Goal: Check status: Check status

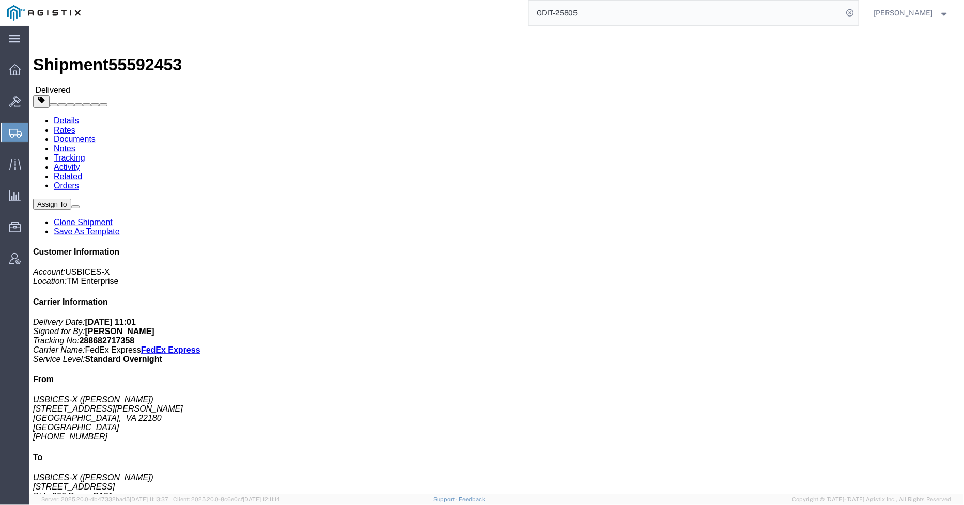
click at [4, 132] on div at bounding box center [15, 132] width 29 height 19
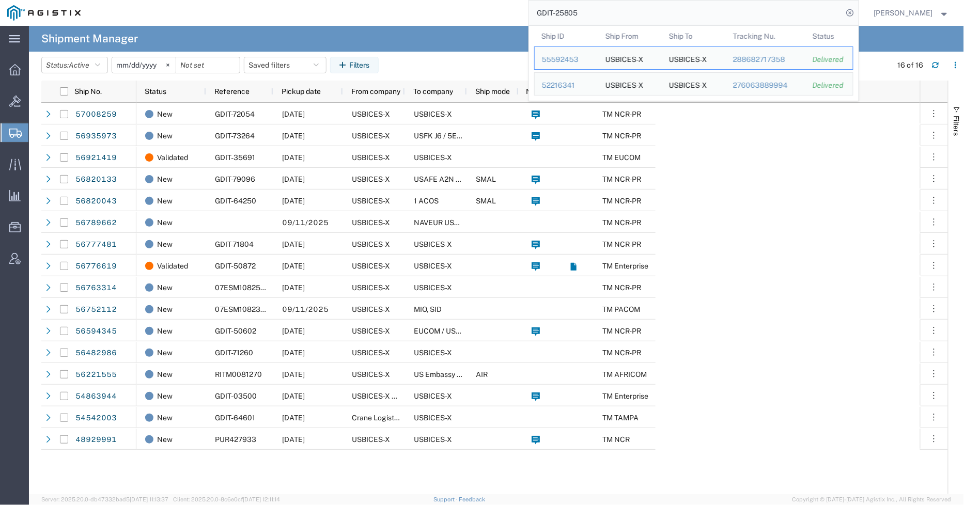
drag, startPoint x: 589, startPoint y: 19, endPoint x: 564, endPoint y: 22, distance: 25.5
click at [564, 22] on input "GDIT-25805" at bounding box center [686, 13] width 314 height 25
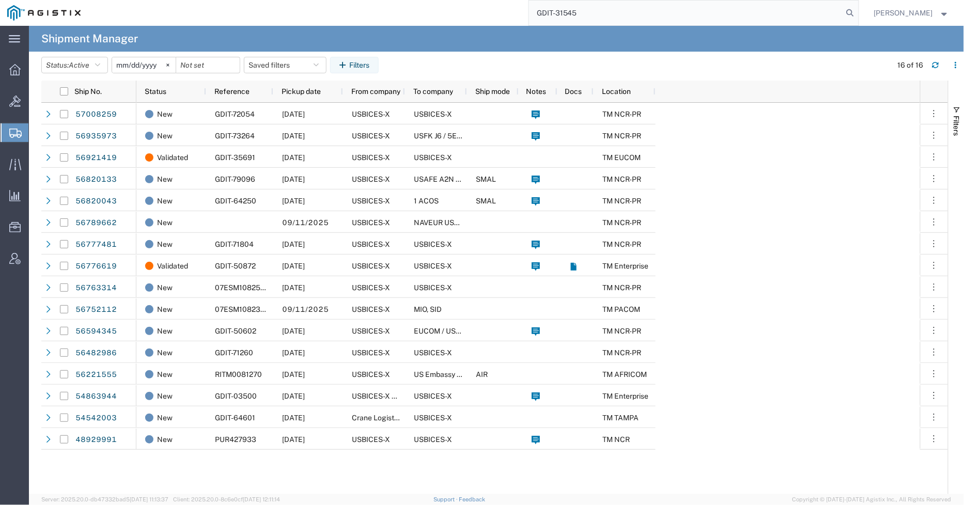
type input "GDIT-31545"
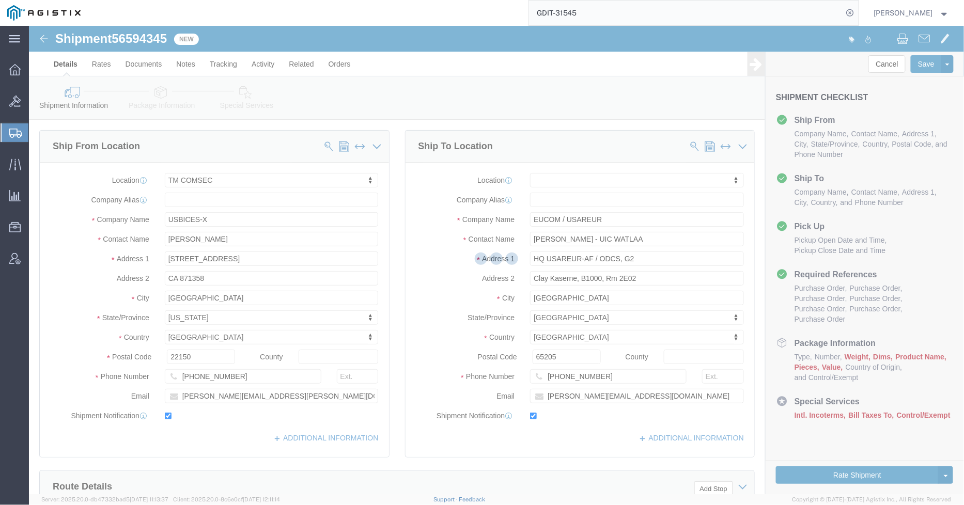
select select "59251"
select select
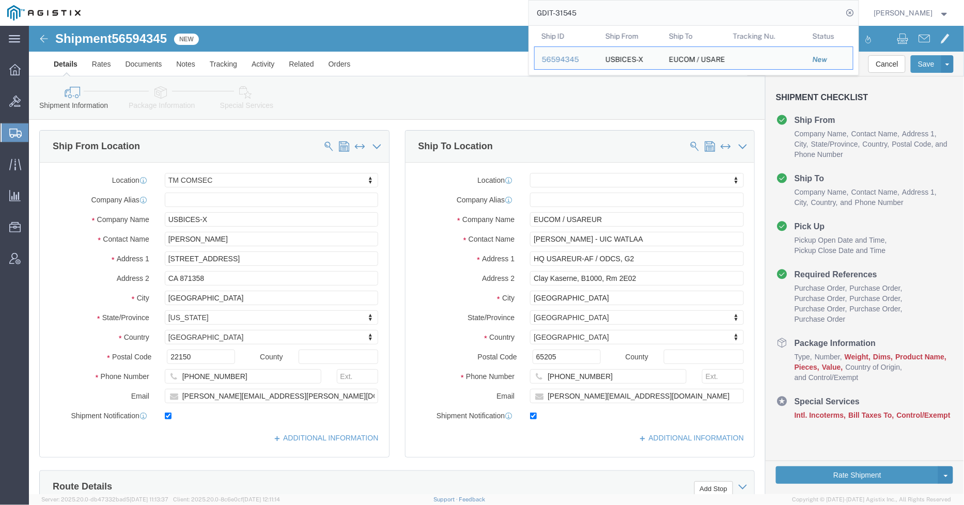
click div "Ship To Location Location My Profile Location Master Location [GEOGRAPHIC_DATA]…"
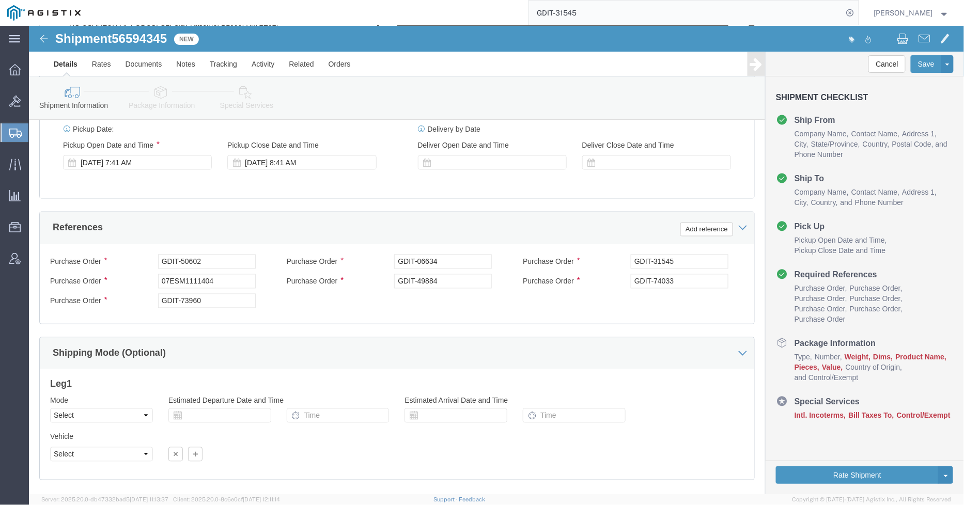
scroll to position [516, 0]
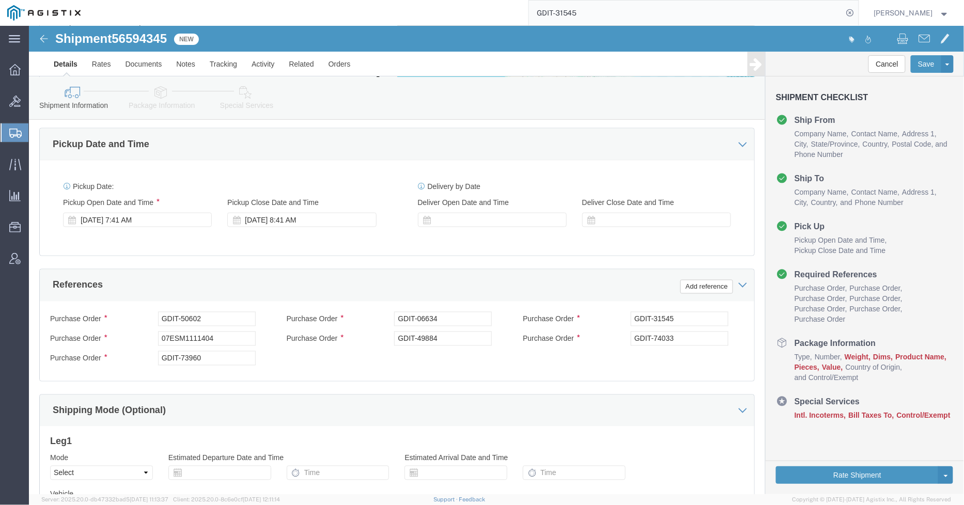
click icon
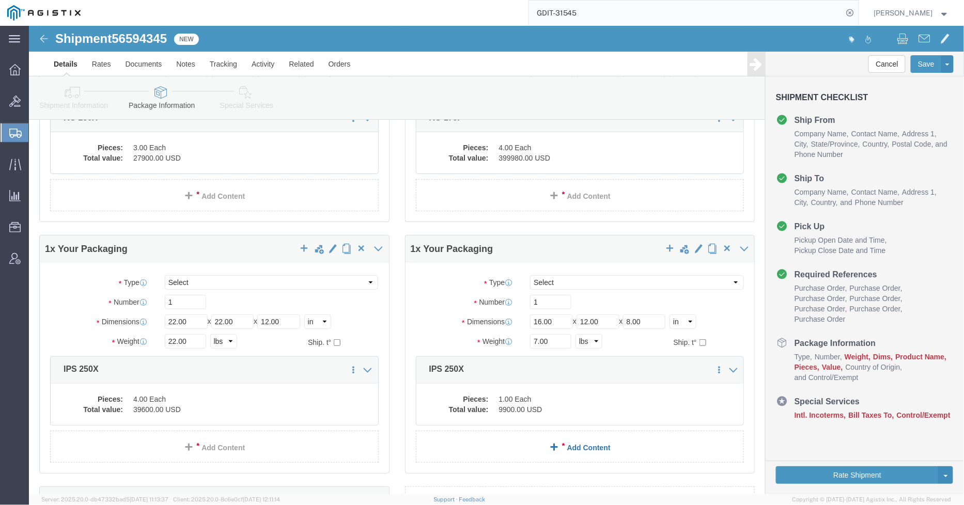
scroll to position [1607, 0]
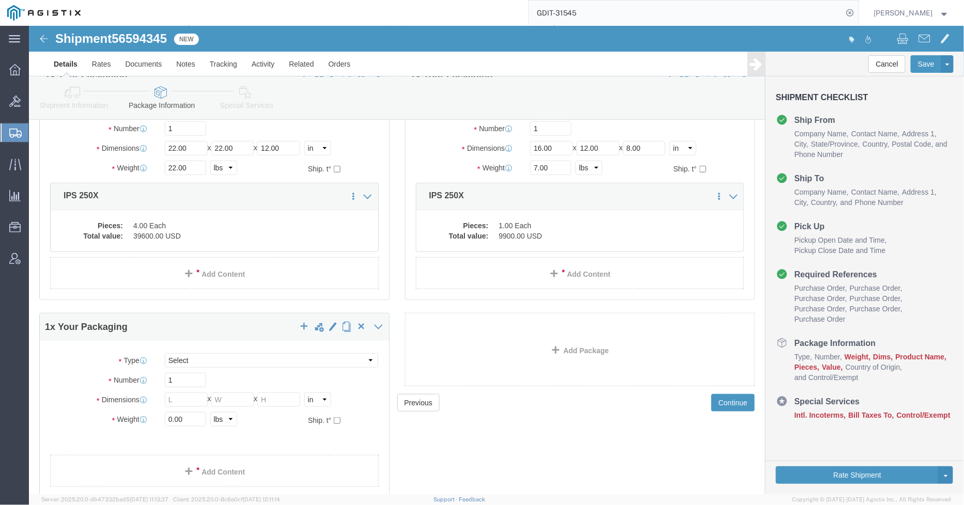
click icon
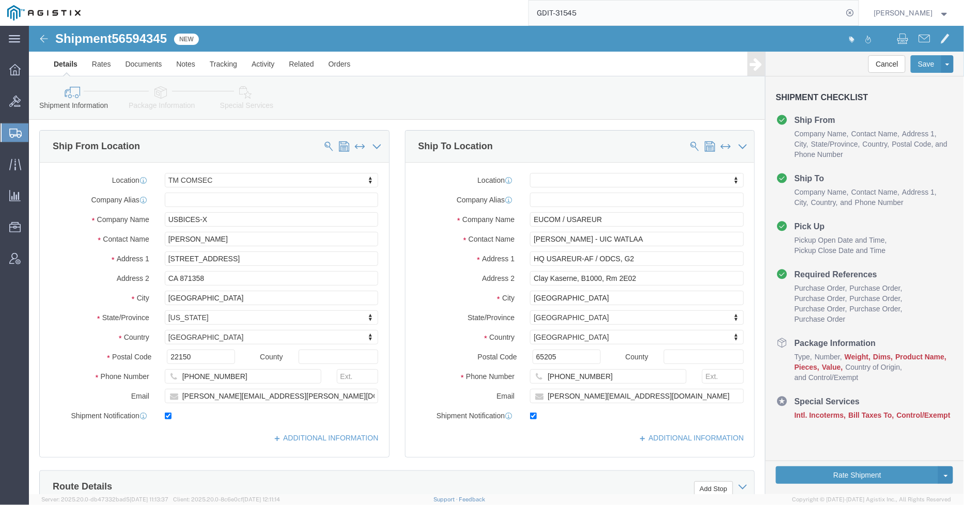
click icon
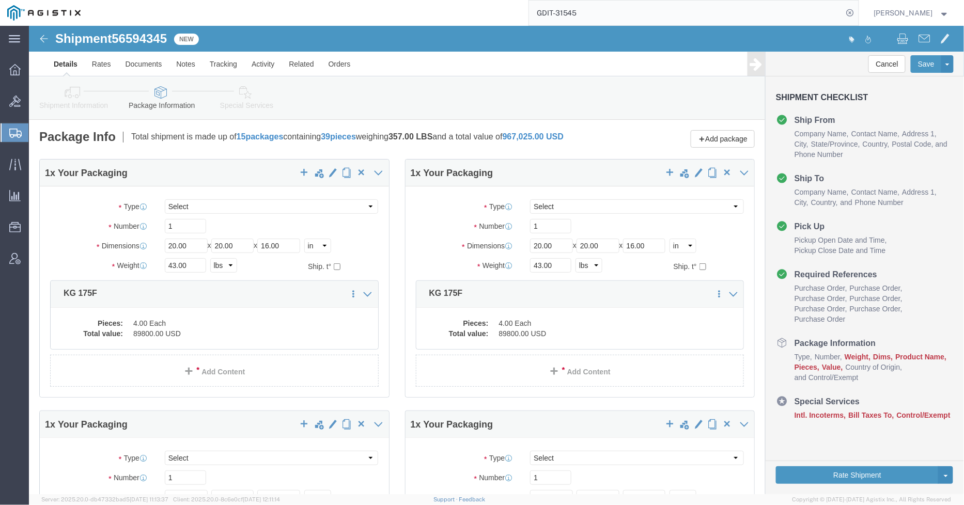
click icon
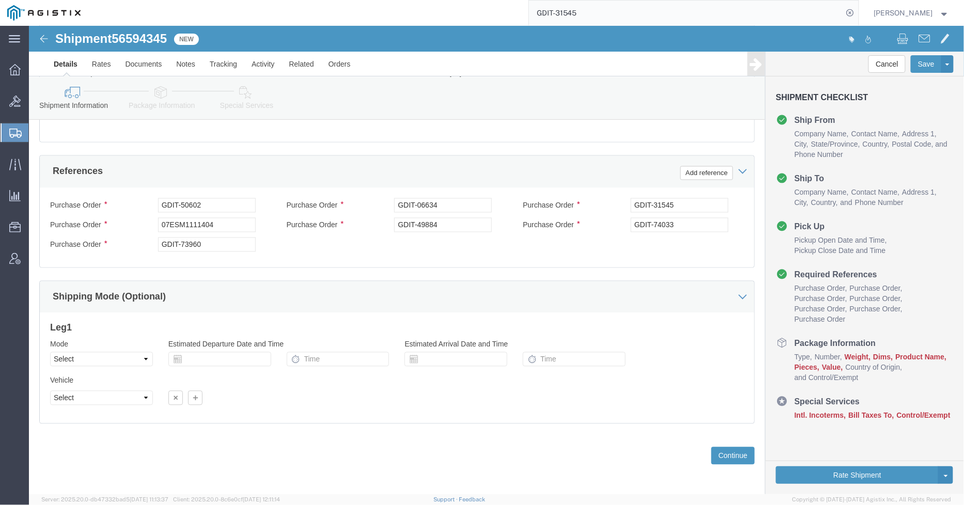
scroll to position [631, 0]
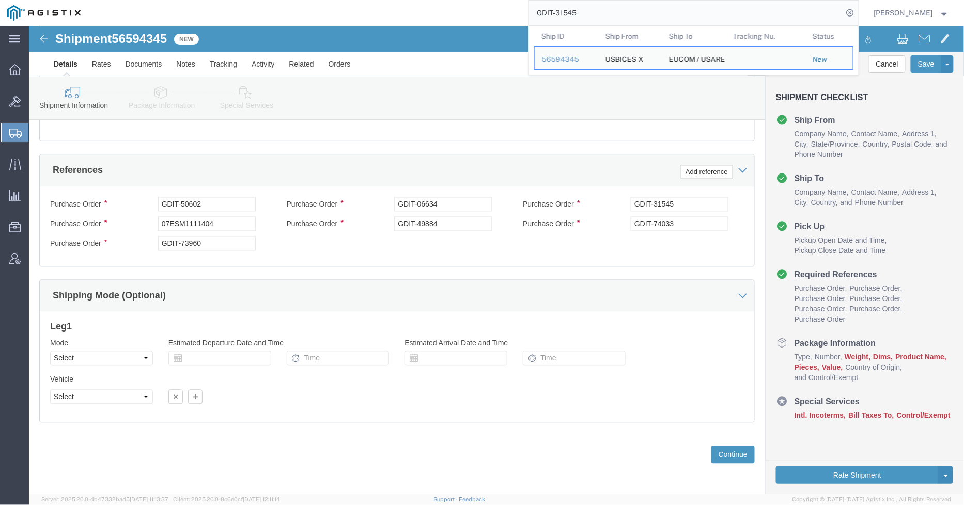
drag, startPoint x: 623, startPoint y: 16, endPoint x: 564, endPoint y: 13, distance: 59.5
click at [563, 13] on input "GDIT-31545" at bounding box center [686, 13] width 314 height 25
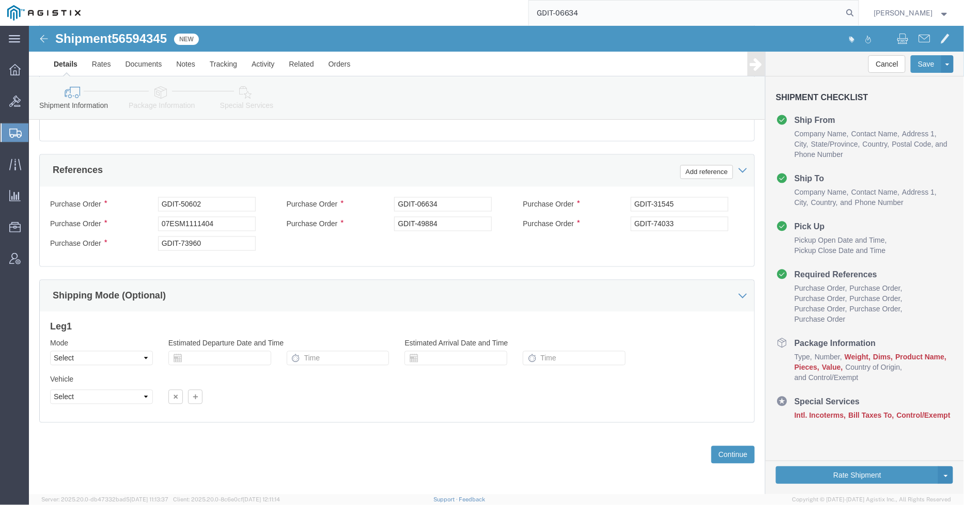
type input "GDIT-06634"
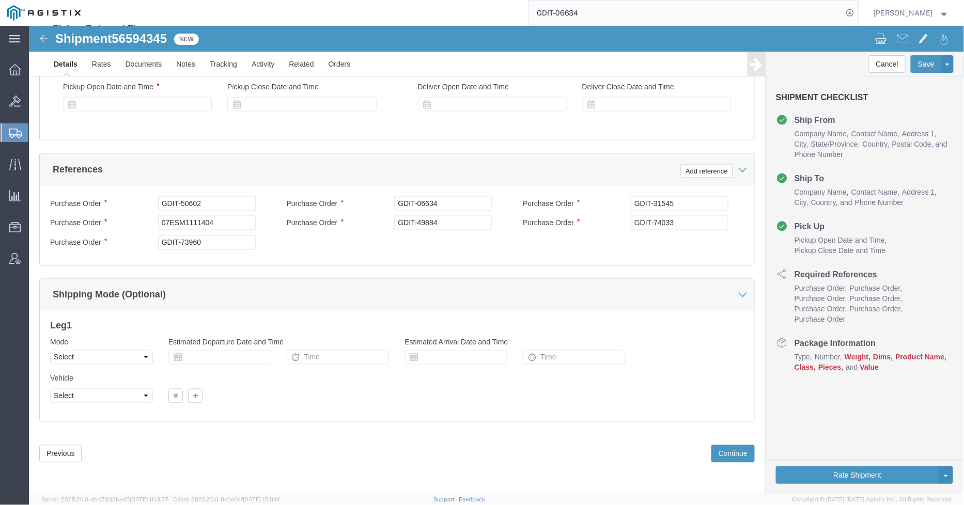
select select "59251"
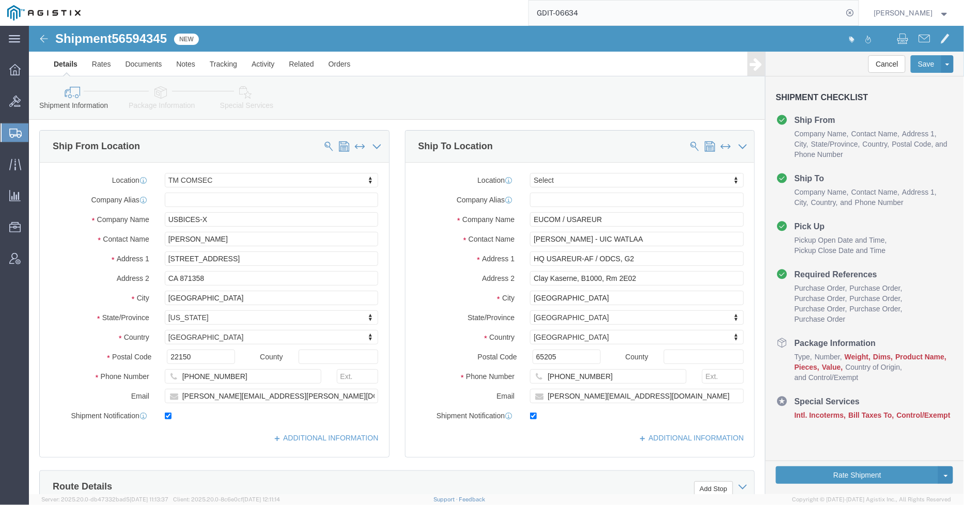
click link "Package Information"
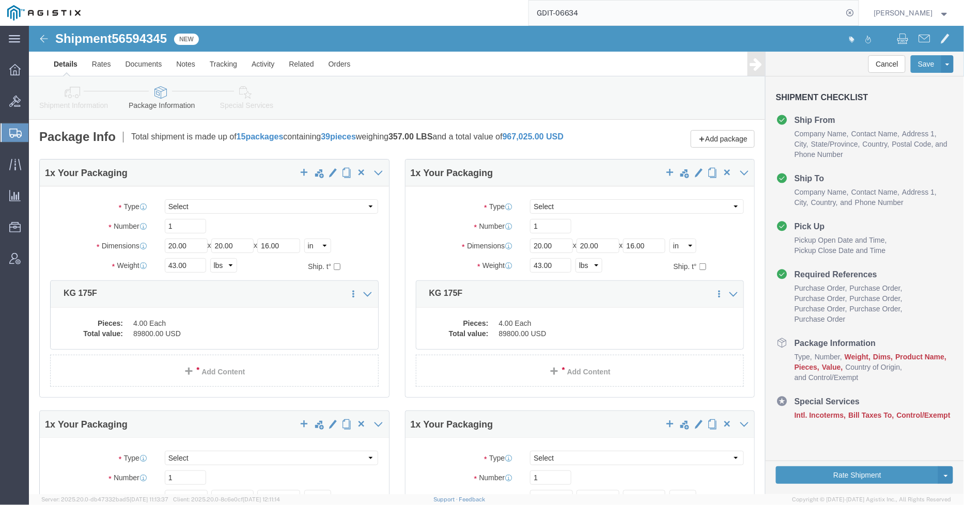
click icon
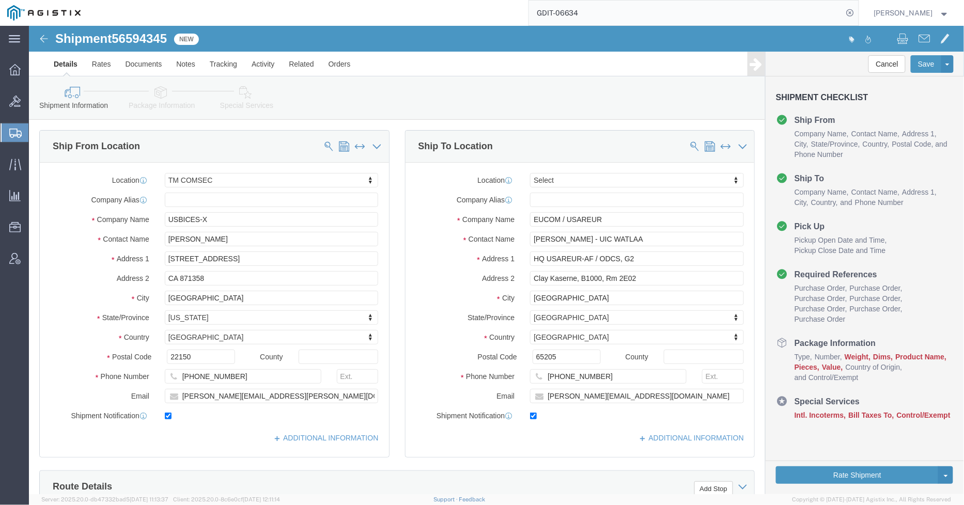
click icon
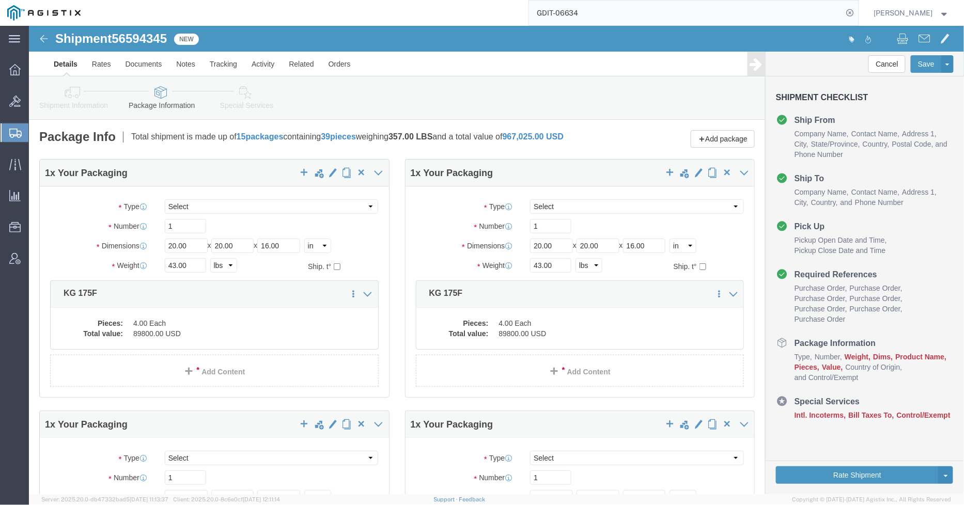
click icon
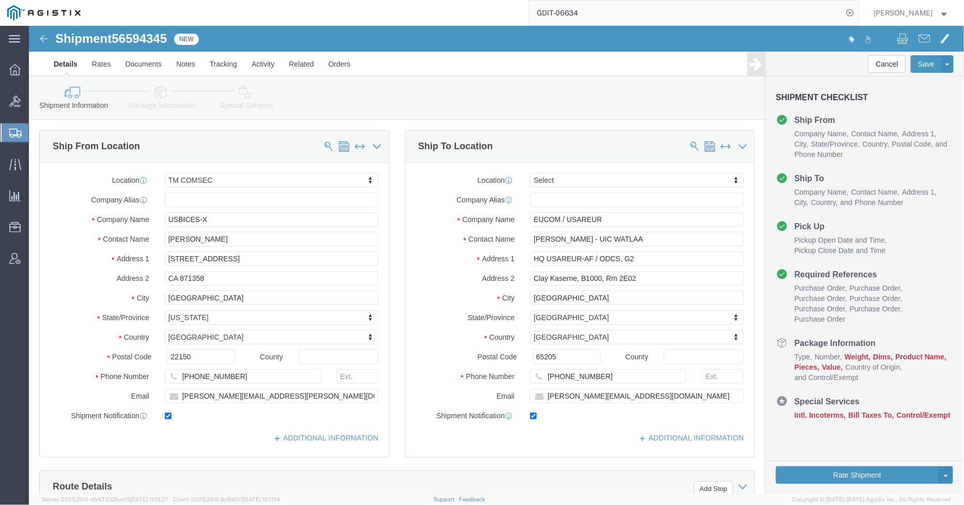
click div "Shipment Information Package Information Special Services Loading Routing"
click icon
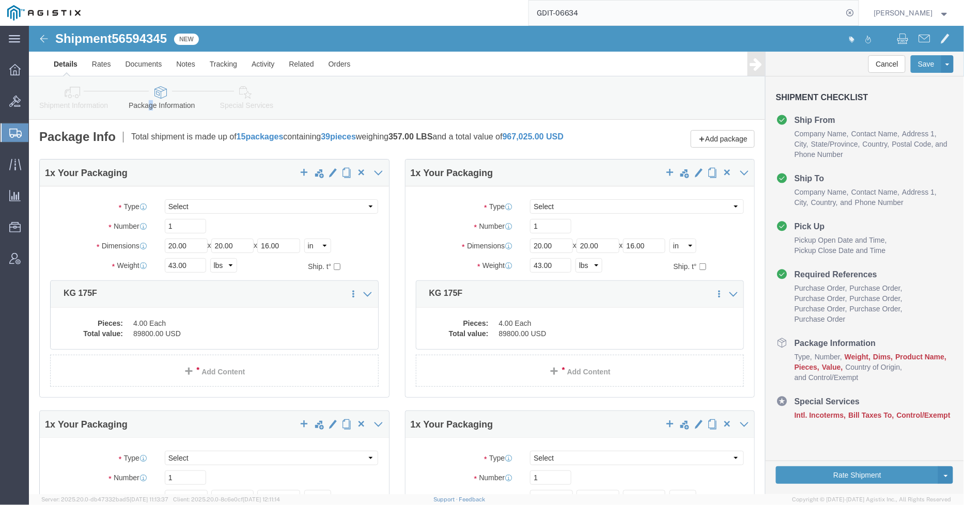
click link "Shipment Information"
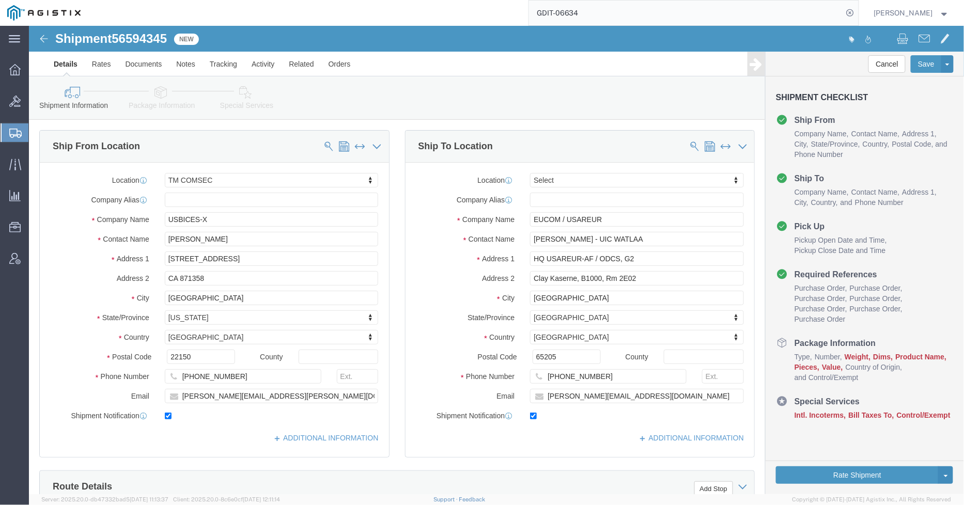
click div "Ship To Location Location Select Select My Profile Location Master Location [GE…"
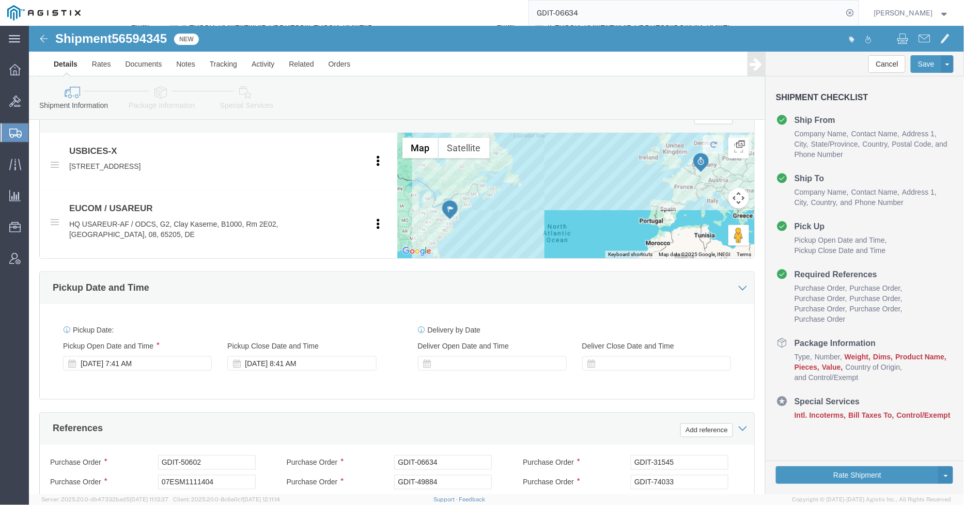
scroll to position [462, 0]
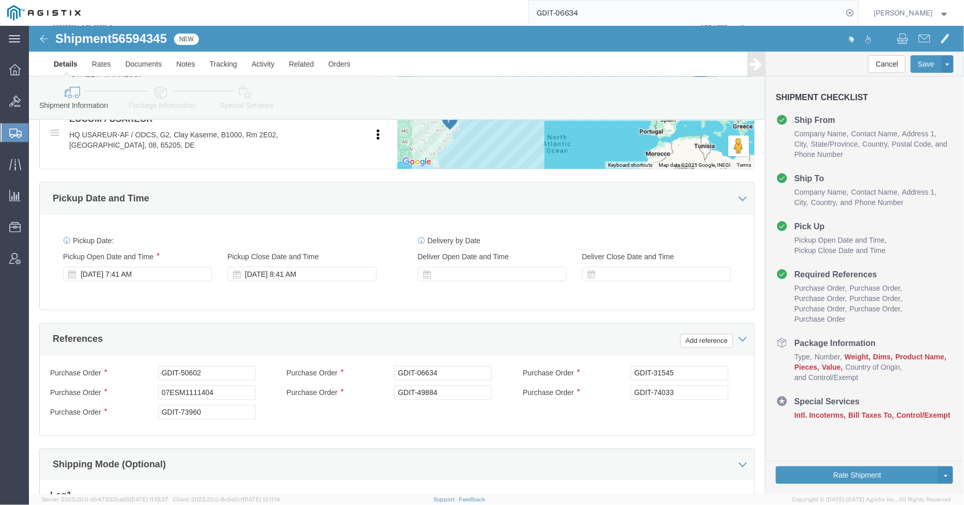
click div "07ESM1111404"
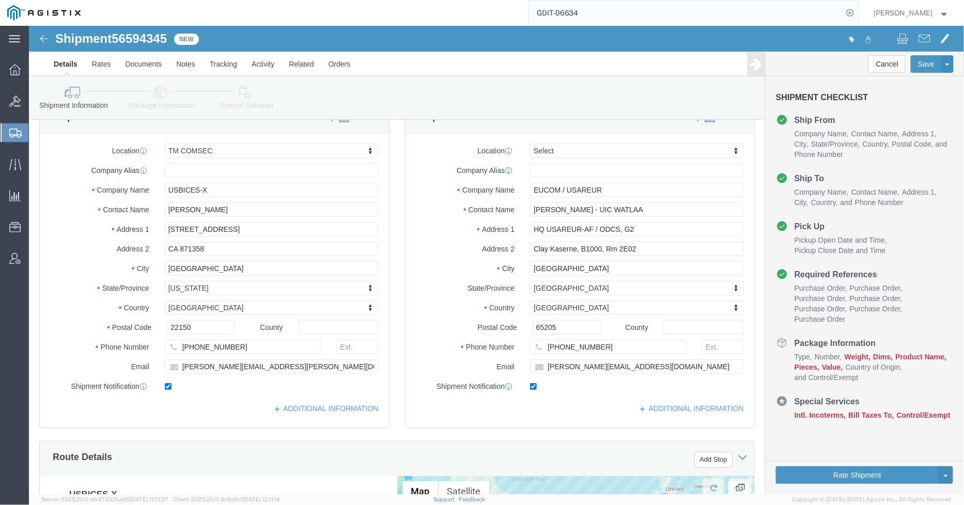
scroll to position [0, 0]
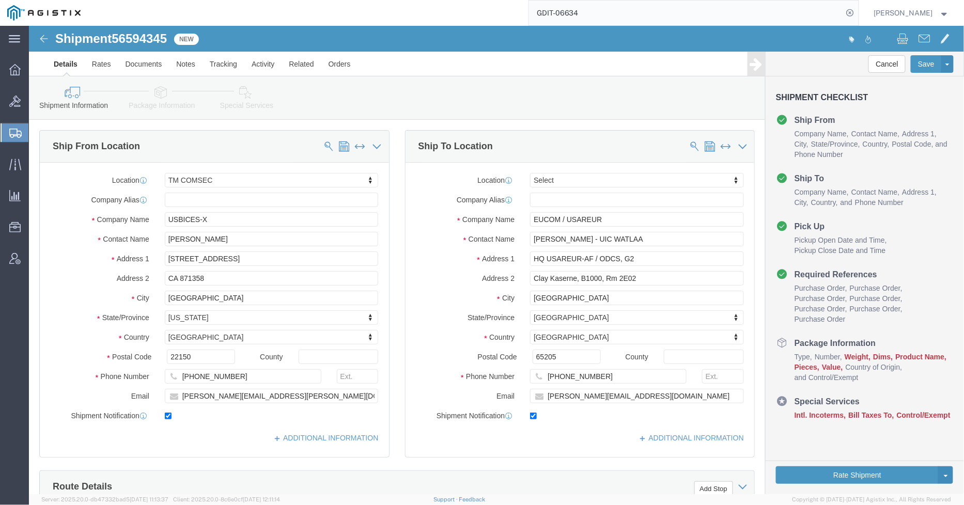
click icon
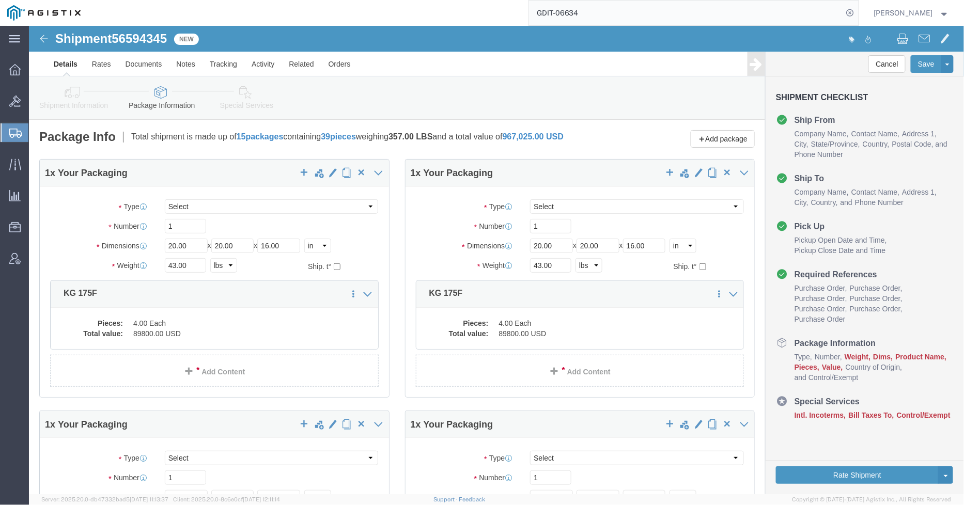
click link "Shipment Information"
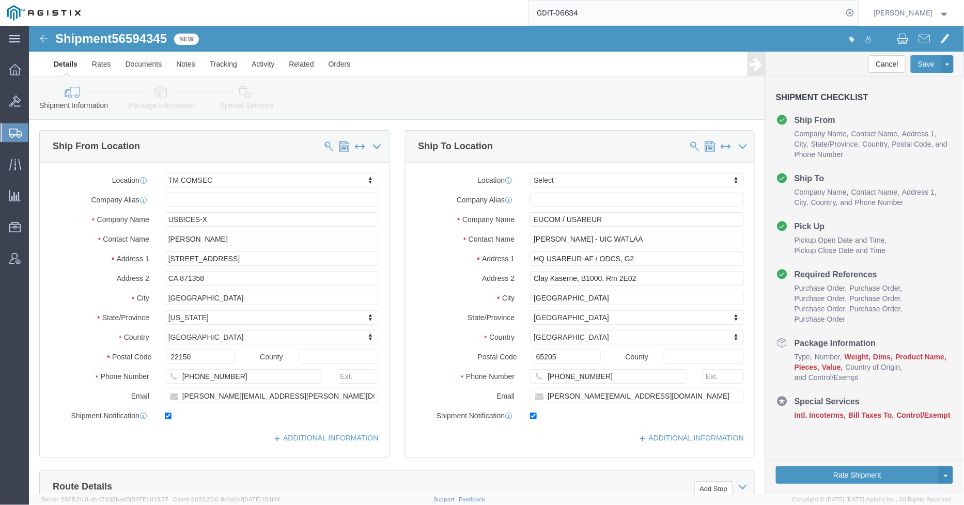
click link "Package Information"
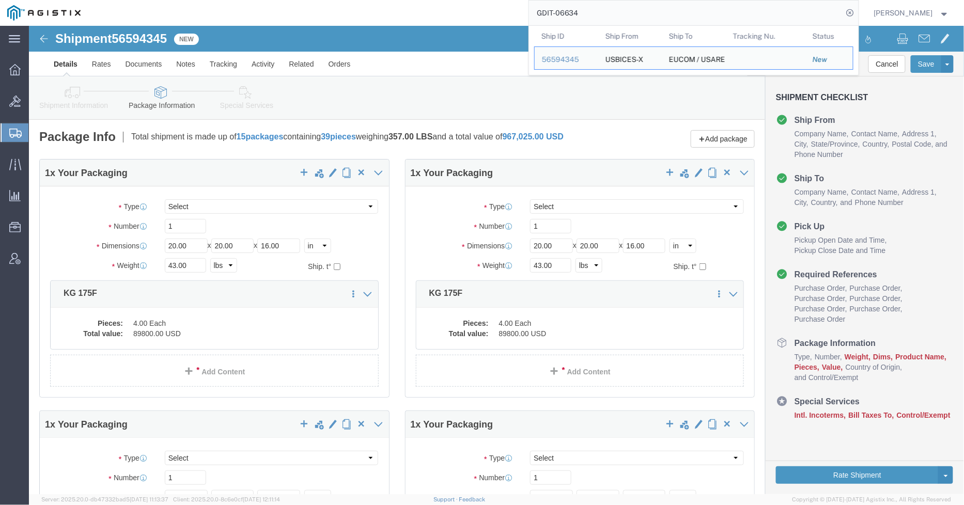
drag, startPoint x: 634, startPoint y: 14, endPoint x: 562, endPoint y: 13, distance: 71.8
click at [562, 13] on input "GDIT-06634" at bounding box center [686, 13] width 314 height 25
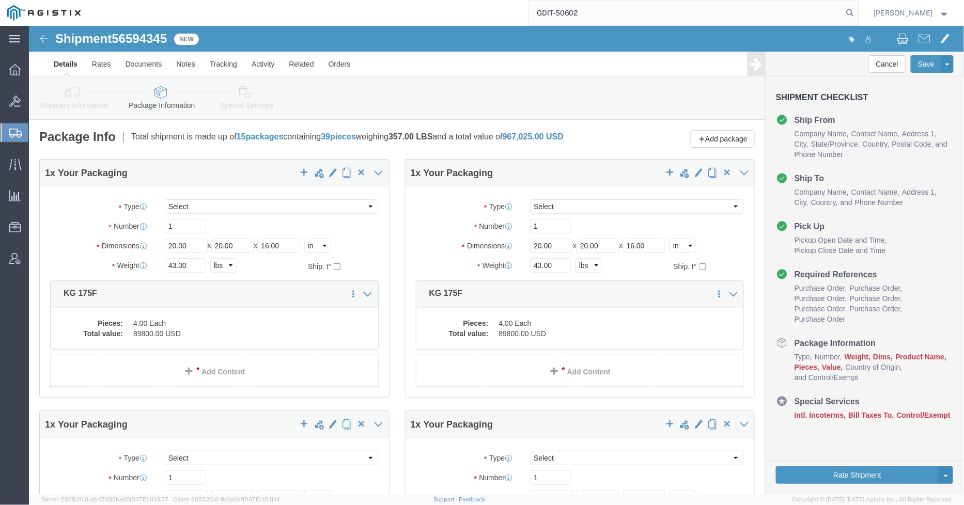
type input "GDIT-50602"
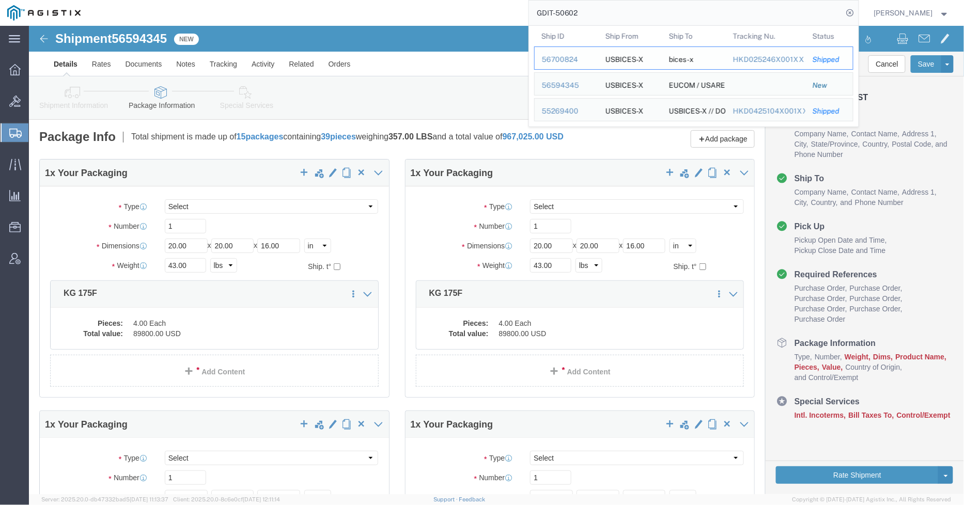
click at [568, 60] on div "56700824" at bounding box center [566, 59] width 49 height 11
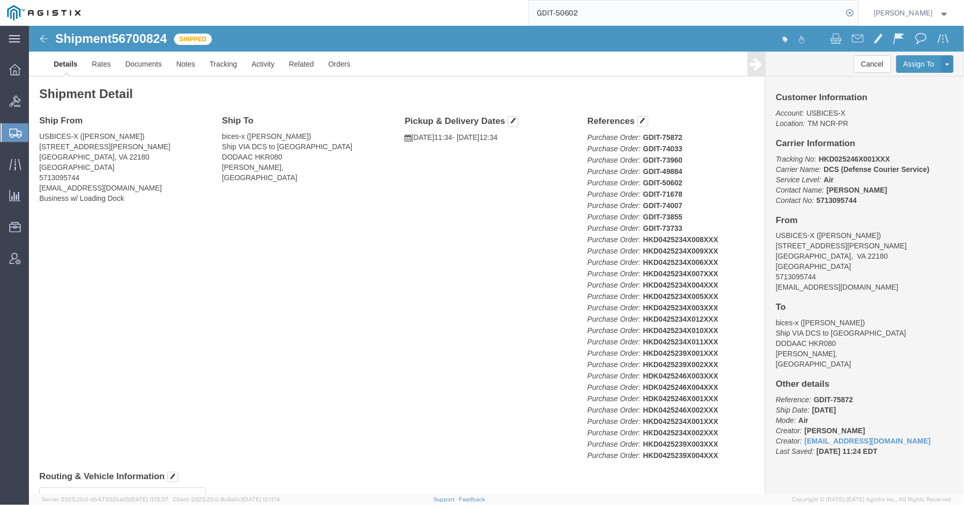
click at [630, 13] on input "GDIT-50602" at bounding box center [686, 13] width 314 height 25
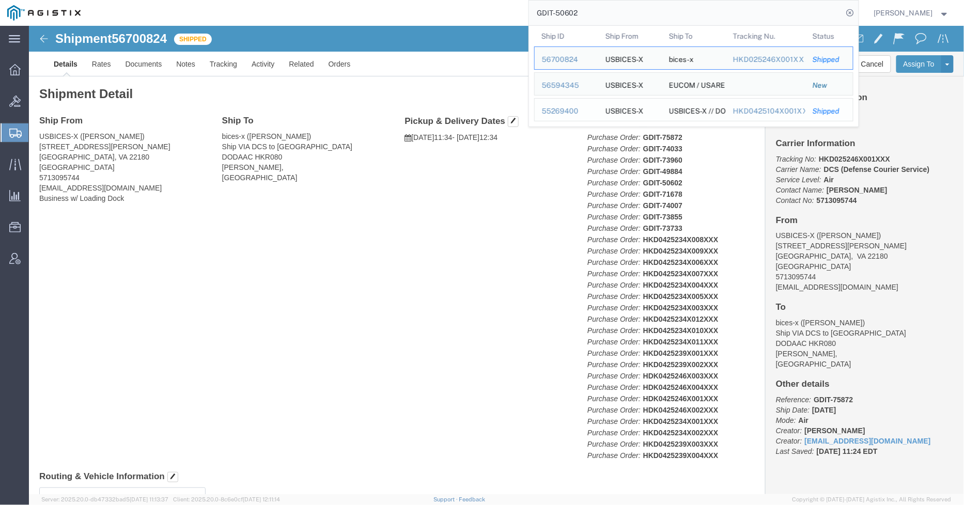
click at [565, 112] on div "55269400" at bounding box center [566, 111] width 49 height 11
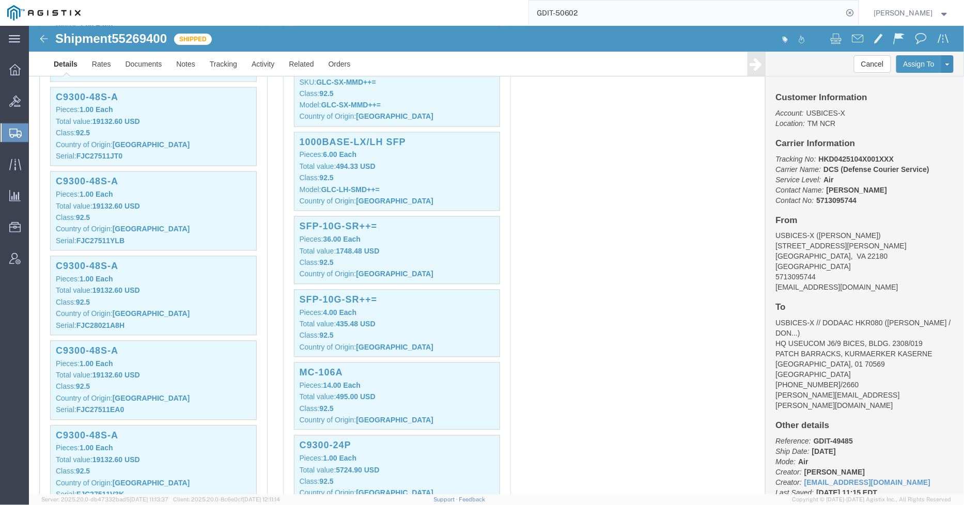
scroll to position [746, 0]
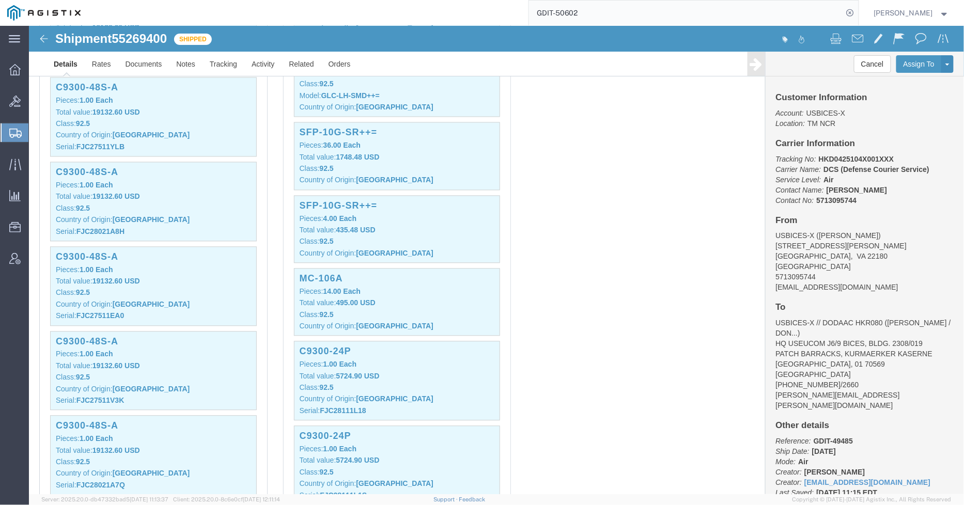
click at [676, 7] on input "GDIT-50602" at bounding box center [686, 13] width 314 height 25
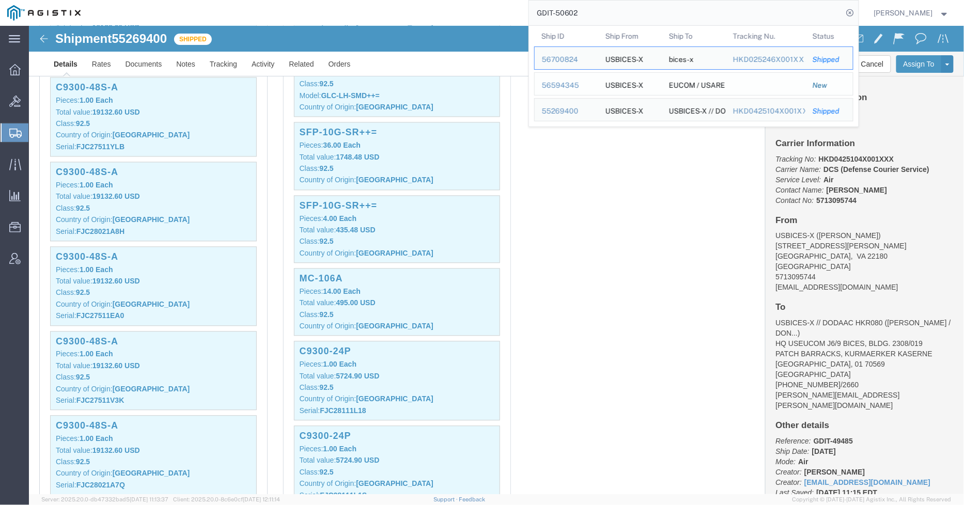
click at [581, 83] on div "56594345" at bounding box center [566, 85] width 49 height 11
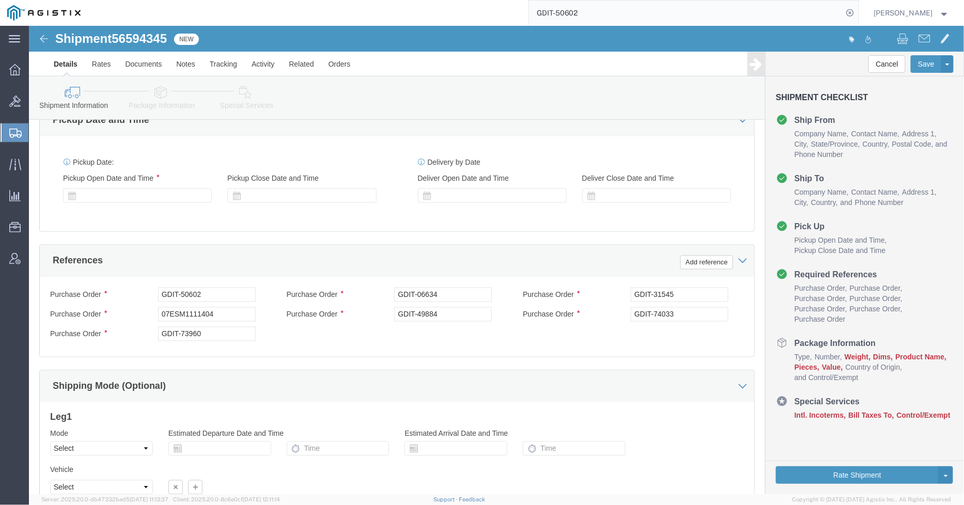
select select "59251"
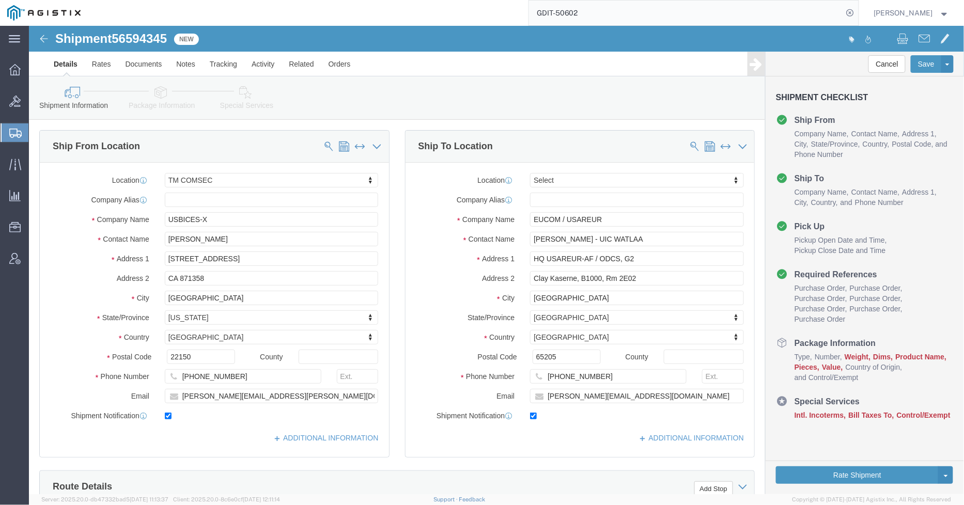
click icon
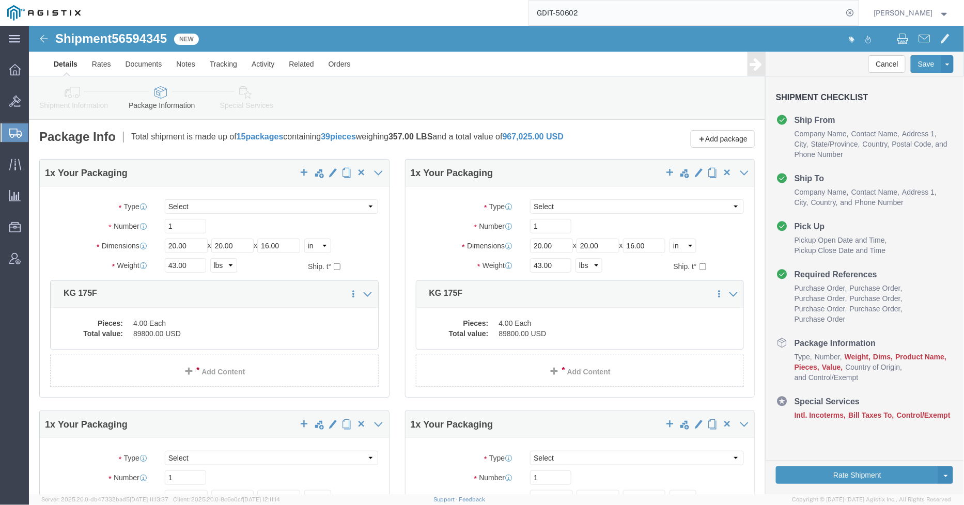
click at [617, 12] on input "GDIT-50602" at bounding box center [686, 13] width 314 height 25
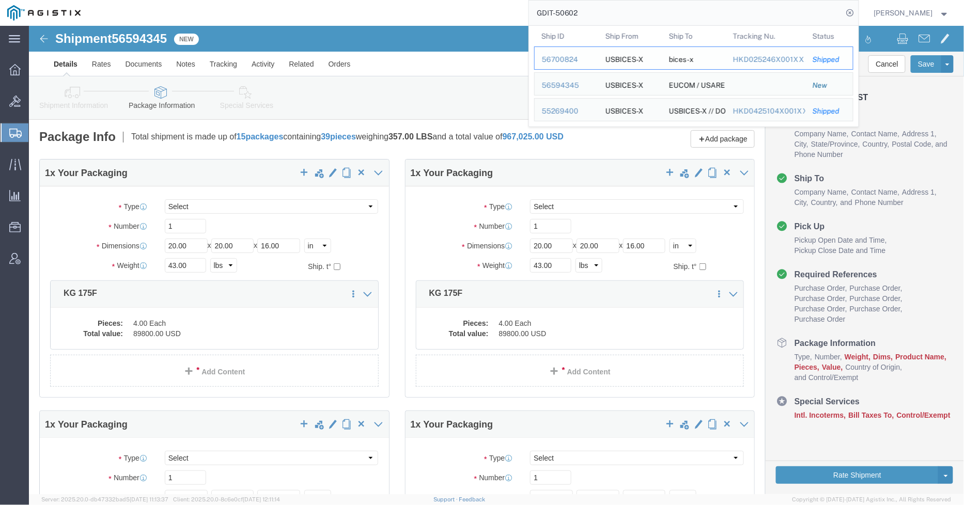
click at [575, 59] on div "56700824" at bounding box center [566, 59] width 49 height 11
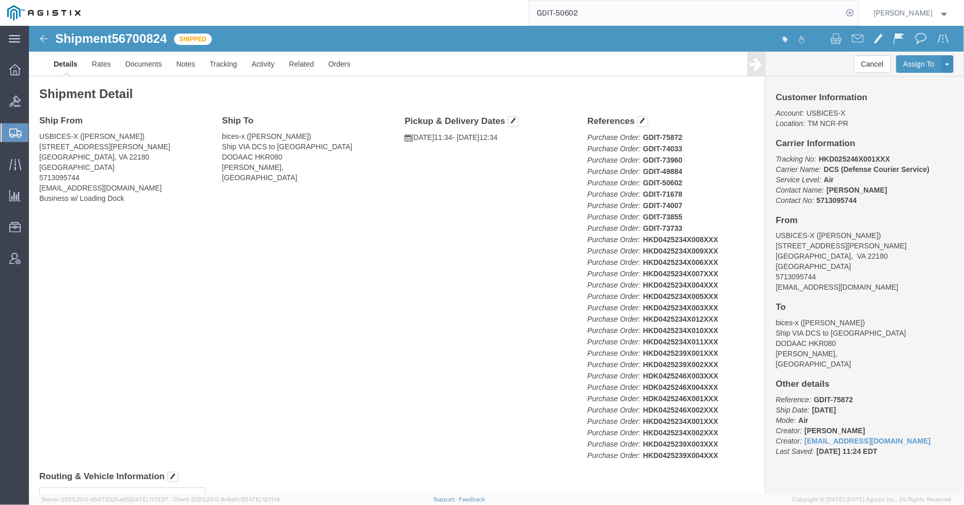
click at [605, 10] on input "GDIT-50602" at bounding box center [686, 13] width 314 height 25
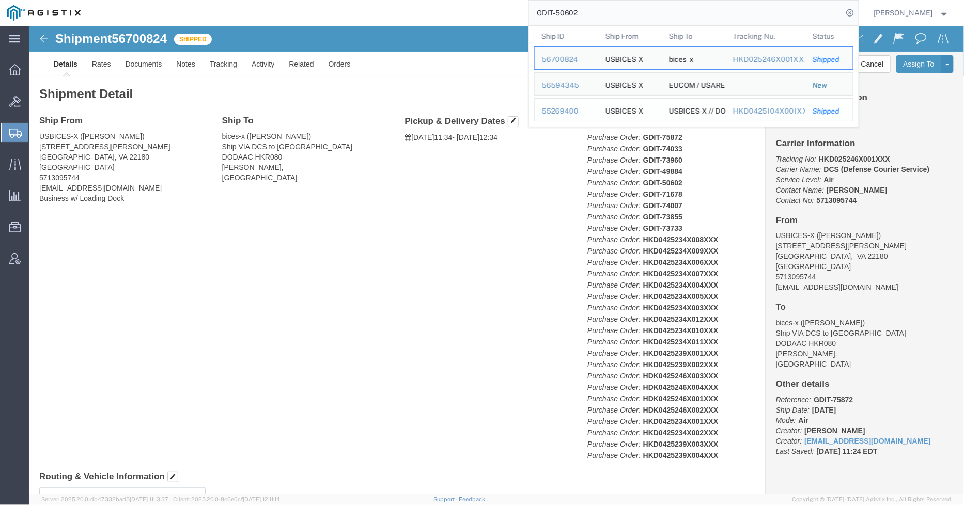
click at [572, 105] on td "Ship ID 55269400" at bounding box center [566, 109] width 64 height 23
click at [570, 110] on div "55269400" at bounding box center [566, 111] width 49 height 11
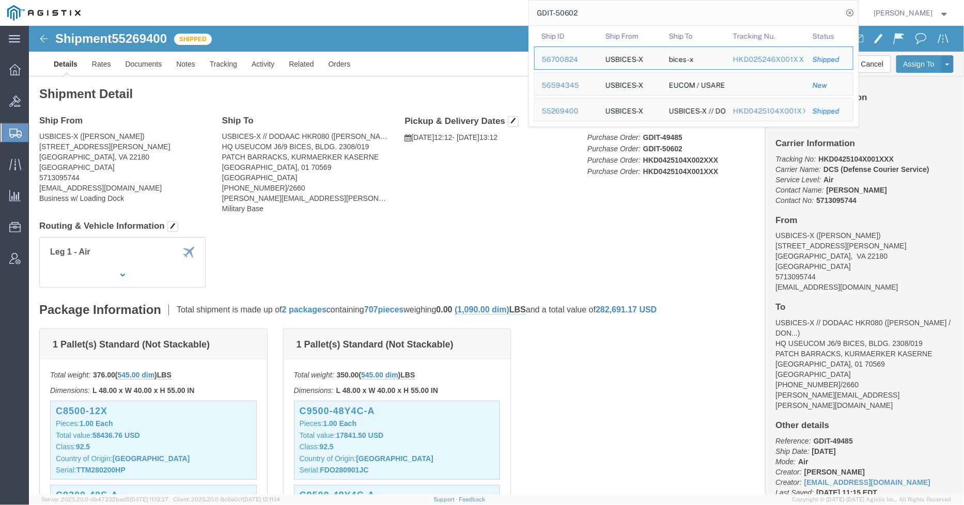
click at [611, 14] on input "GDIT-50602" at bounding box center [686, 13] width 314 height 25
click at [576, 86] on div "56594345" at bounding box center [566, 85] width 49 height 11
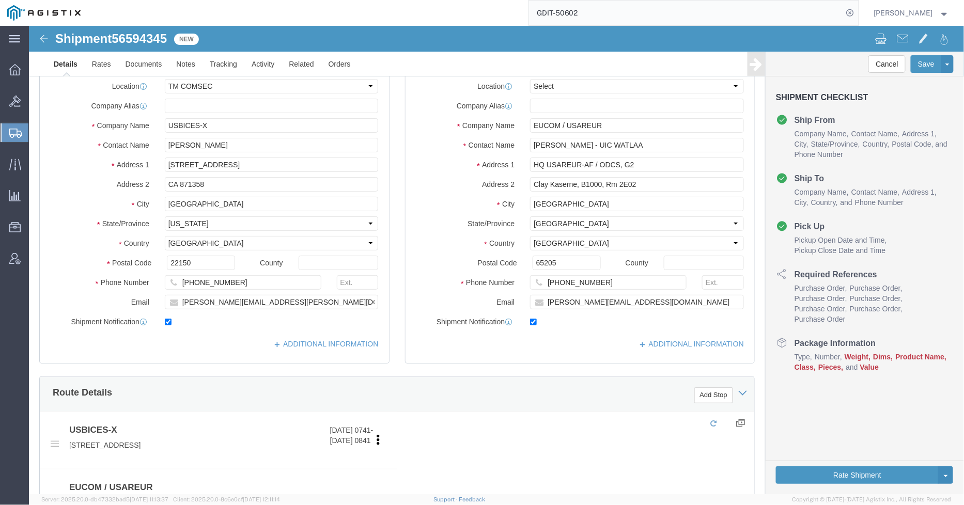
select select "59251"
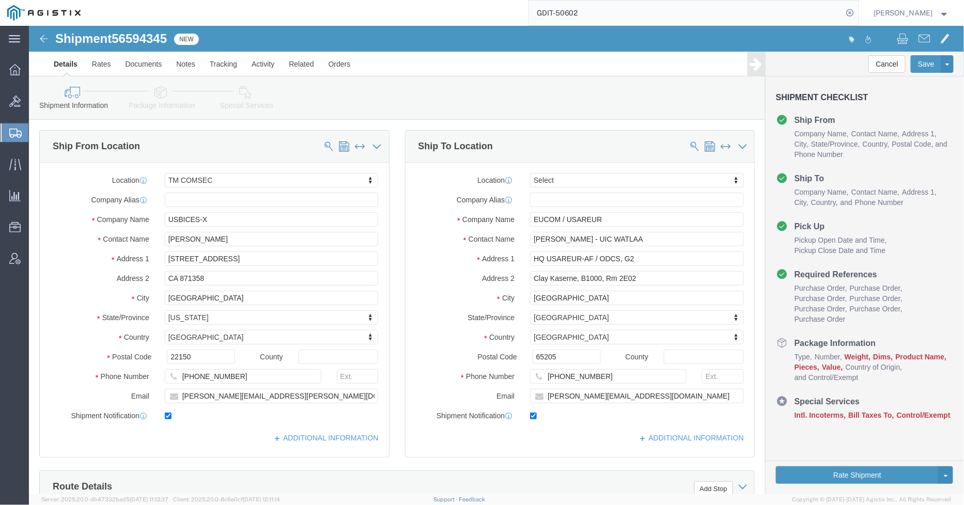
click at [599, 4] on input "GDIT-50602" at bounding box center [686, 13] width 314 height 25
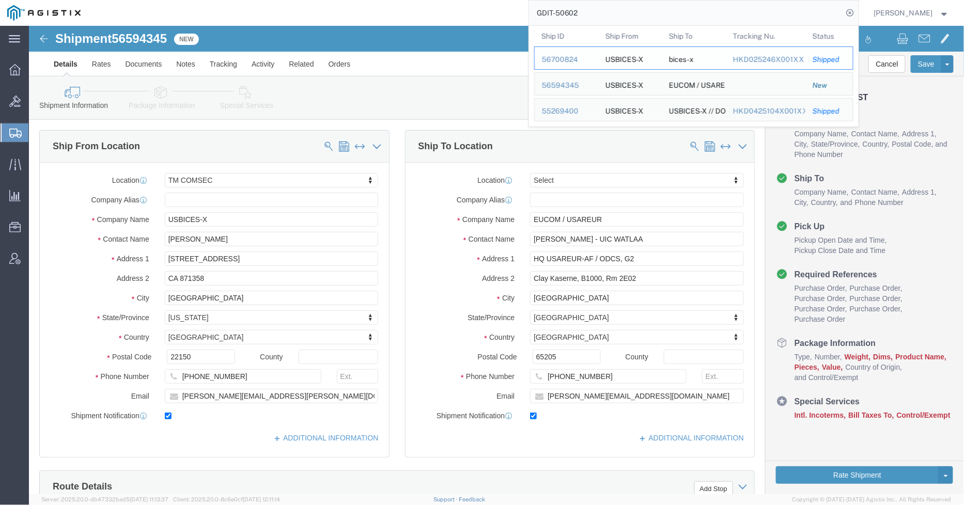
click at [574, 58] on div "56700824" at bounding box center [566, 59] width 49 height 11
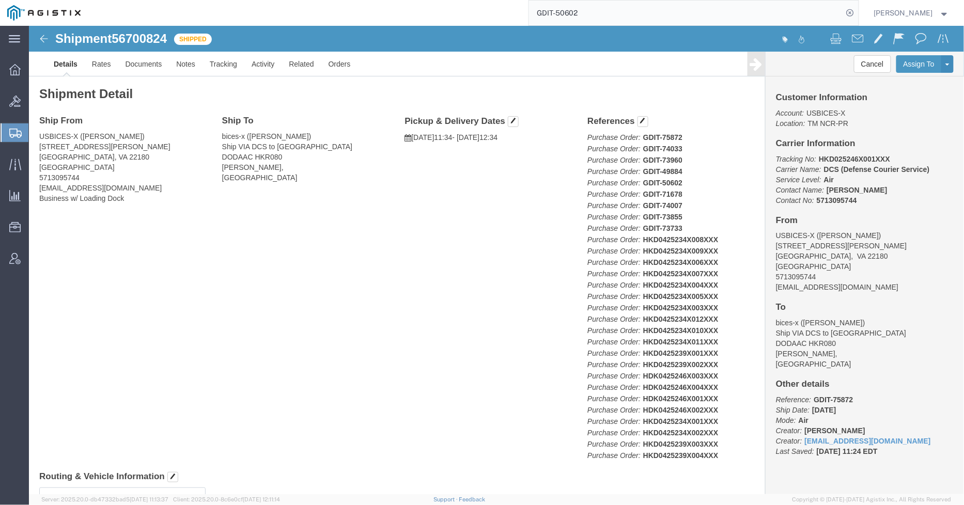
click at [608, 6] on input "GDIT-50602" at bounding box center [686, 13] width 314 height 25
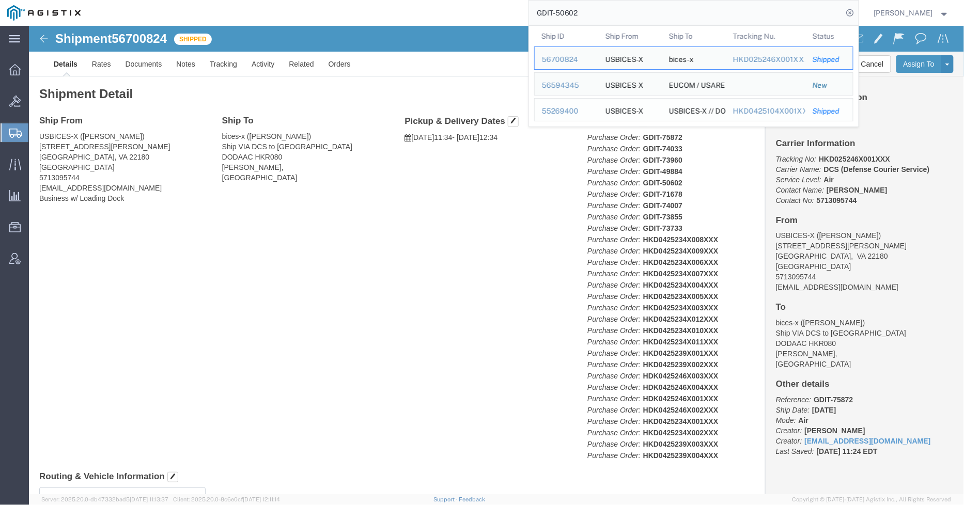
click at [569, 110] on div "55269400" at bounding box center [566, 111] width 49 height 11
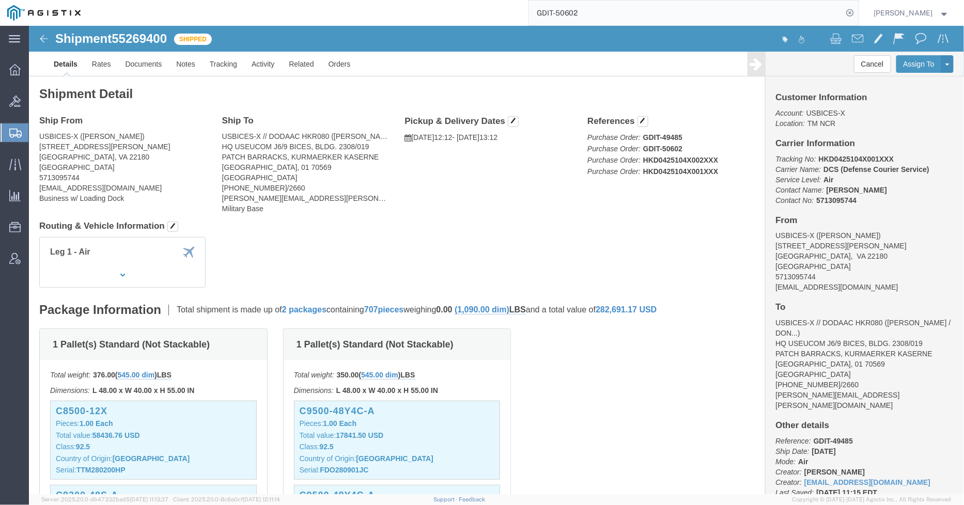
click at [614, 17] on input "GDIT-50602" at bounding box center [686, 13] width 314 height 25
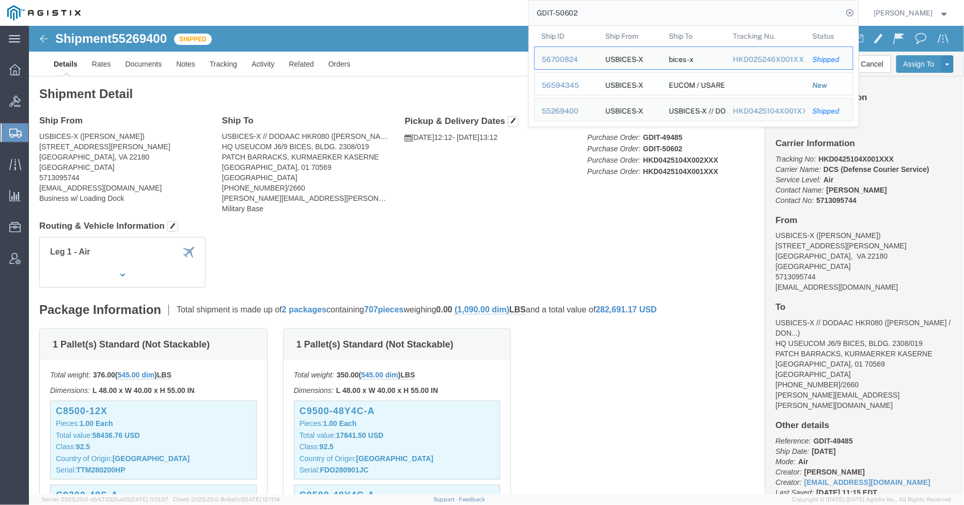
click at [567, 87] on div "56594345" at bounding box center [566, 85] width 49 height 11
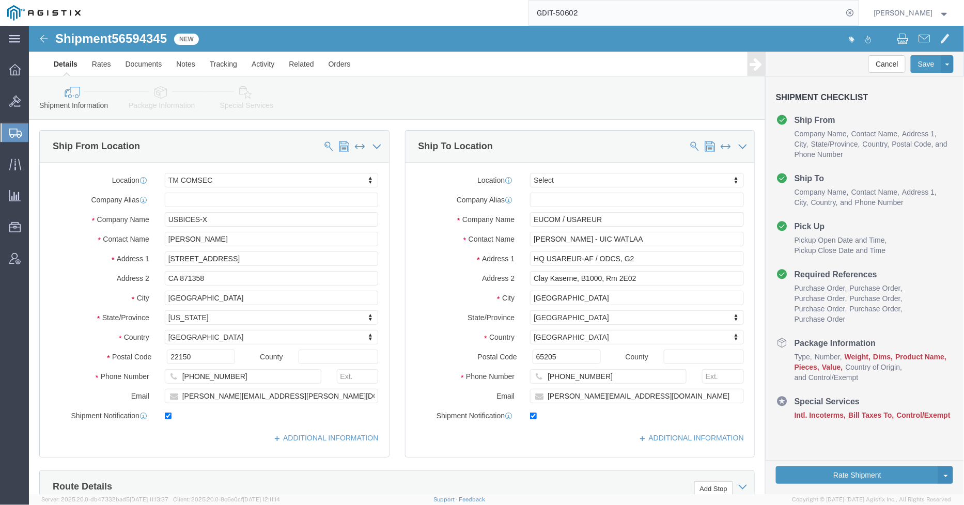
select select "59251"
click icon
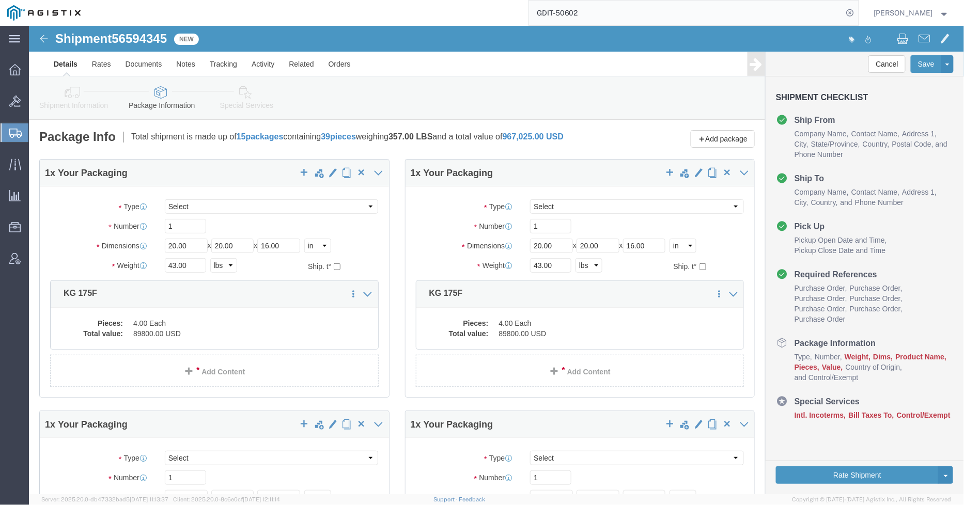
click at [617, 13] on input "GDIT-50602" at bounding box center [686, 13] width 314 height 25
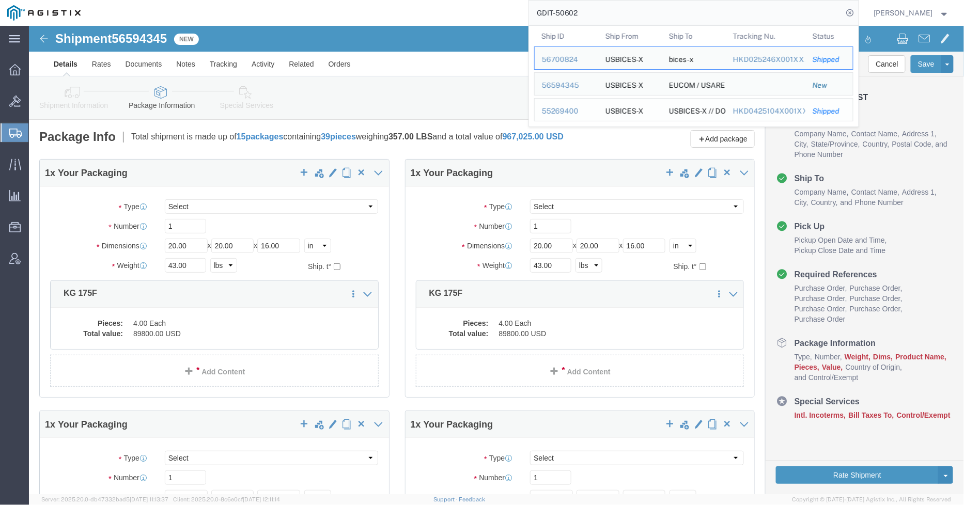
click at [566, 109] on div "55269400" at bounding box center [566, 111] width 49 height 11
